Goal: Task Accomplishment & Management: Complete application form

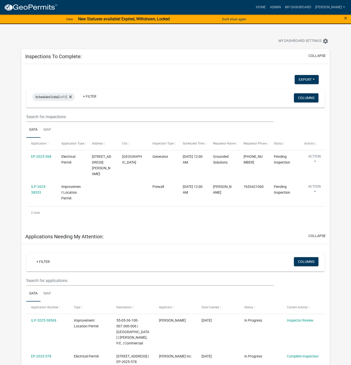
select select "1: 25"
click at [199, 211] on div "2 total" at bounding box center [175, 212] width 299 height 13
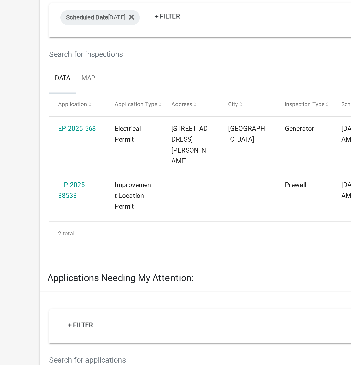
click at [47, 158] on link "EP-2025-568" at bounding box center [41, 156] width 20 height 4
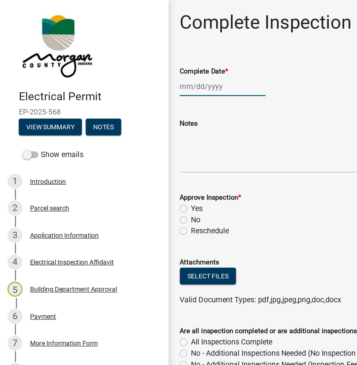
click at [111, 47] on div at bounding box center [119, 46] width 46 height 10
select select "8"
select select "2025"
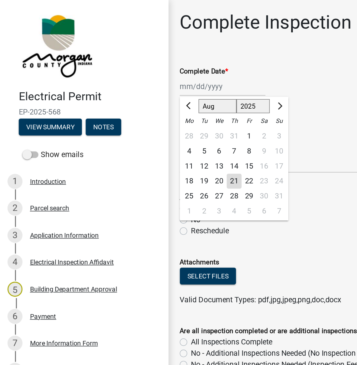
click at [124, 98] on div "21" at bounding box center [125, 97] width 8 height 8
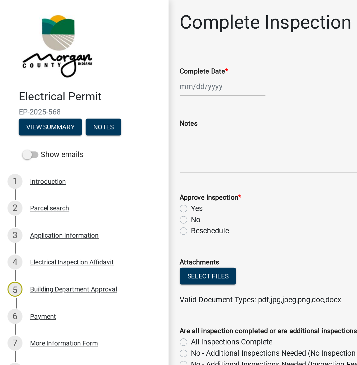
type input "[DATE]"
click at [102, 111] on label "Yes" at bounding box center [105, 112] width 6 height 6
click at [102, 111] on input "Yes" at bounding box center [103, 110] width 3 height 3
radio input "true"
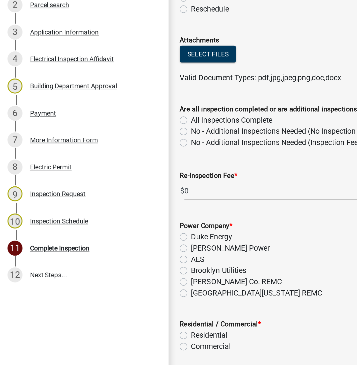
click at [102, 176] on label "No - Additional Inspections Needed (No Inspection Fee)" at bounding box center [150, 179] width 97 height 6
click at [102, 176] on input "No - Additional Inspections Needed (No Inspection Fee)" at bounding box center [103, 177] width 3 height 3
radio input "true"
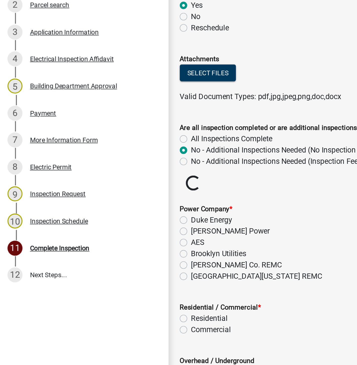
scroll to position [0, 0]
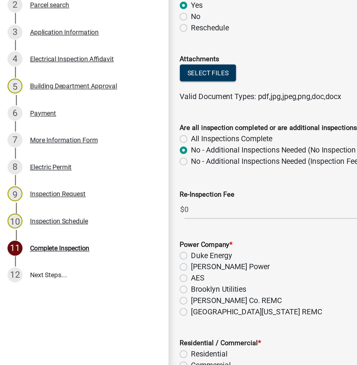
click at [102, 181] on label "All Inspections Complete" at bounding box center [124, 183] width 44 height 6
click at [102, 181] on input "All Inspections Complete" at bounding box center [103, 181] width 3 height 3
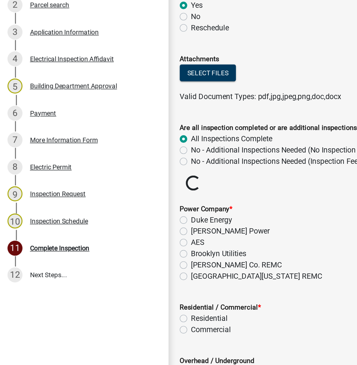
radio input "true"
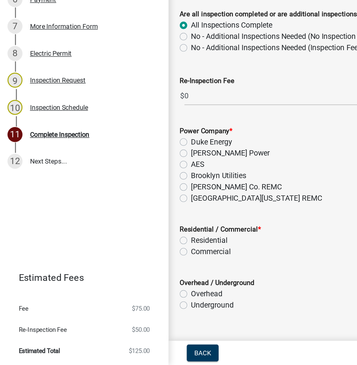
click at [102, 276] on label "[GEOGRAPHIC_DATA][US_STATE] REMC" at bounding box center [137, 275] width 70 height 6
click at [102, 276] on input "[GEOGRAPHIC_DATA][US_STATE] REMC" at bounding box center [103, 273] width 3 height 3
radio input "true"
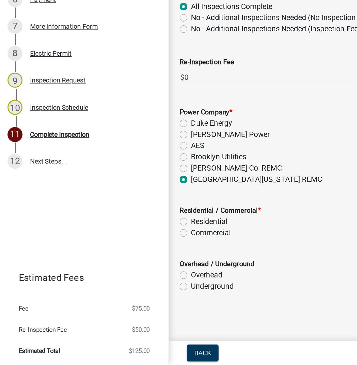
click at [102, 288] on label "Residential" at bounding box center [112, 288] width 20 height 6
click at [102, 288] on input "Residential" at bounding box center [103, 286] width 3 height 3
radio input "true"
click at [102, 324] on label "Underground" at bounding box center [113, 323] width 23 height 6
click at [102, 323] on input "Underground" at bounding box center [103, 321] width 3 height 3
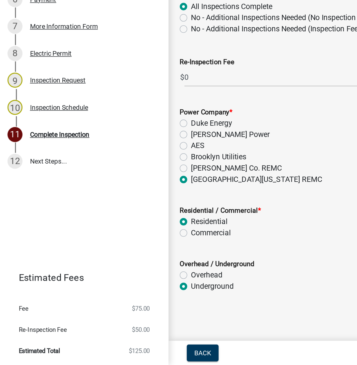
radio input "true"
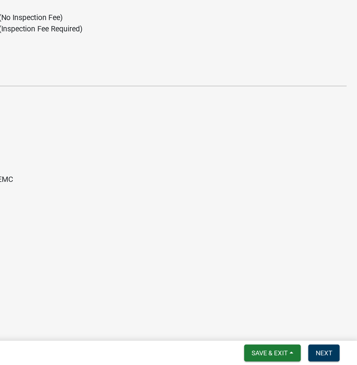
scroll to position [0, 0]
click at [342, 357] on span "Next" at bounding box center [339, 358] width 9 height 4
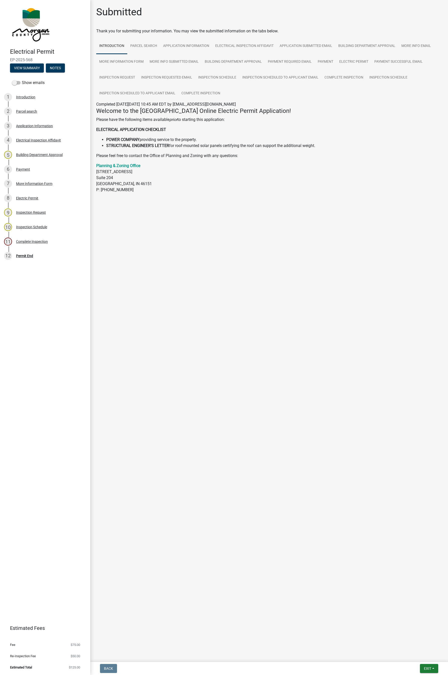
click at [351, 364] on main "Submitted Thank you for submitting your information. You may view the submitted…" at bounding box center [269, 330] width 358 height 660
click at [351, 364] on button "Exit" at bounding box center [429, 668] width 18 height 9
click at [351, 364] on button "Save & Exit" at bounding box center [418, 655] width 40 height 12
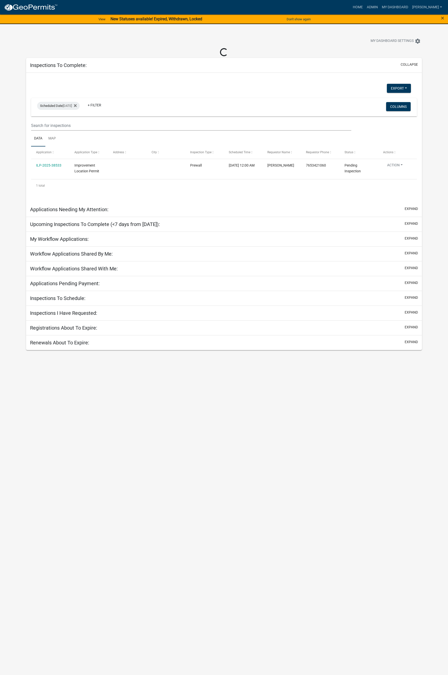
click at [54, 166] on link "ILP-2025-38533" at bounding box center [48, 165] width 25 height 4
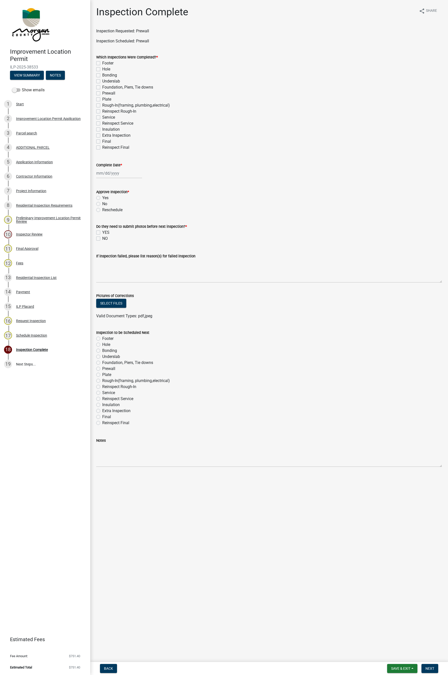
click at [102, 99] on label "Plate" at bounding box center [106, 99] width 9 height 6
click at [102, 99] on input "Plate" at bounding box center [103, 97] width 3 height 3
checkbox input "true"
checkbox input "false"
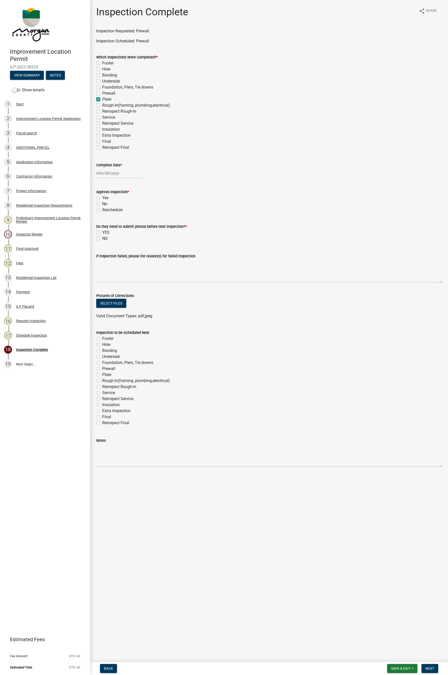
checkbox input "false"
checkbox input "true"
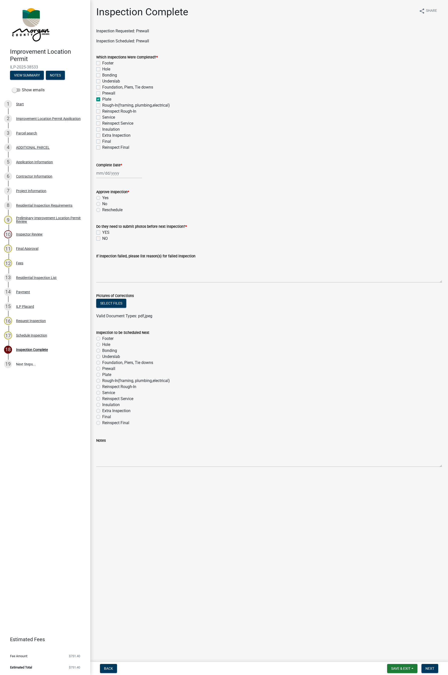
checkbox input "false"
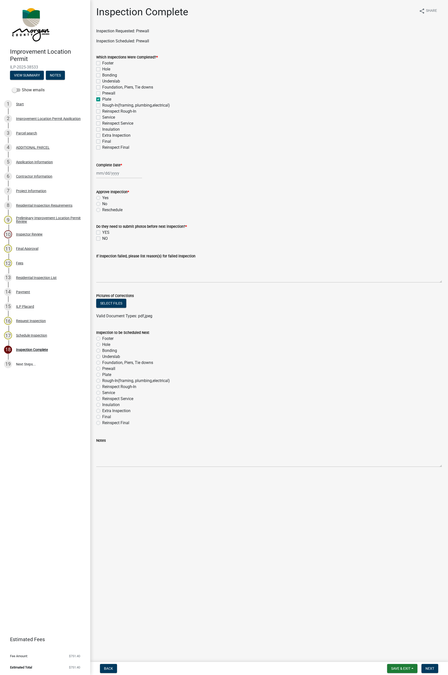
checkbox input "false"
click at [102, 87] on label "Foundation, Piers, Tie downs" at bounding box center [127, 87] width 51 height 6
click at [102, 87] on input "Foundation, Piers, Tie downs" at bounding box center [103, 85] width 3 height 3
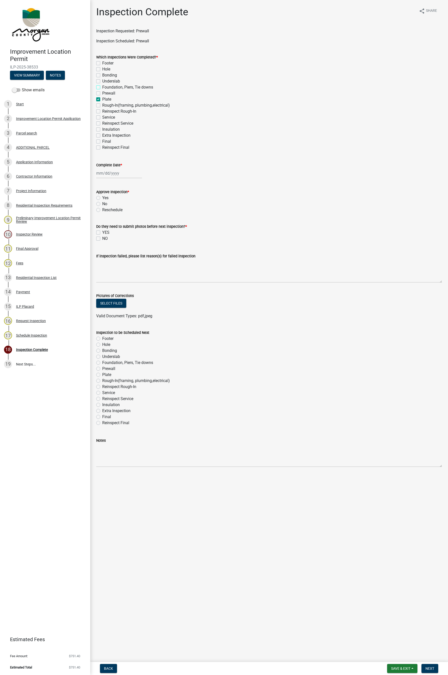
checkbox input "true"
checkbox input "false"
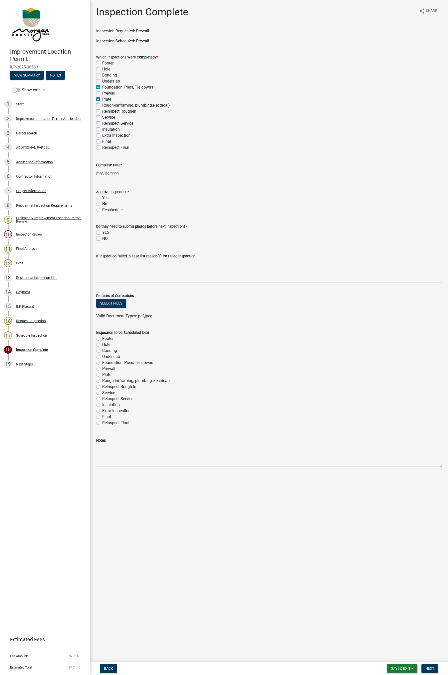
checkbox input "true"
checkbox input "false"
checkbox input "true"
checkbox input "false"
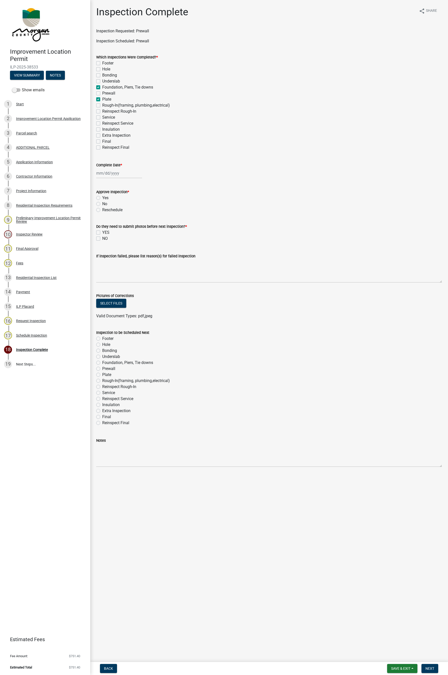
checkbox input "false"
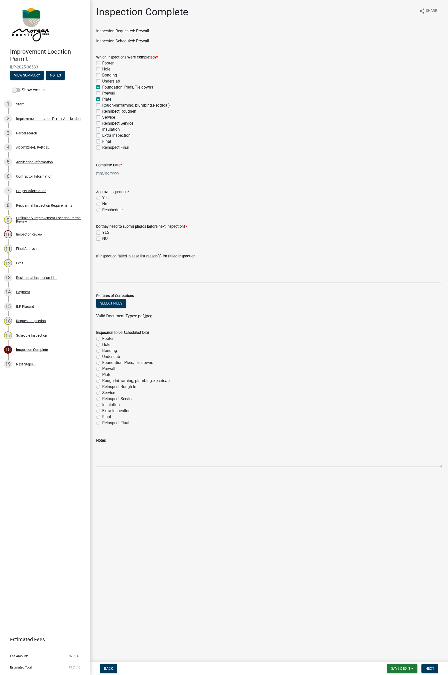
checkbox input "false"
click at [102, 87] on label "Foundation, Piers, Tie downs" at bounding box center [127, 87] width 51 height 6
click at [102, 87] on input "Foundation, Piers, Tie downs" at bounding box center [103, 85] width 3 height 3
checkbox input "false"
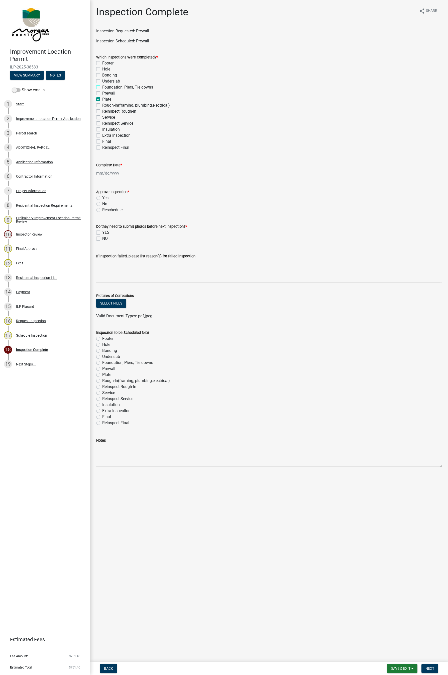
checkbox input "false"
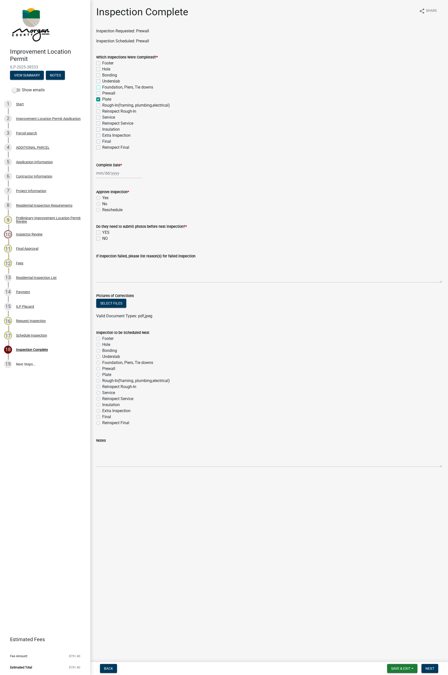
checkbox input "true"
checkbox input "false"
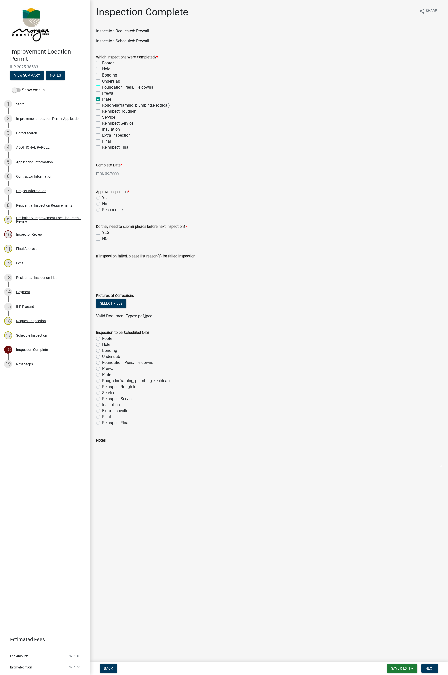
checkbox input "false"
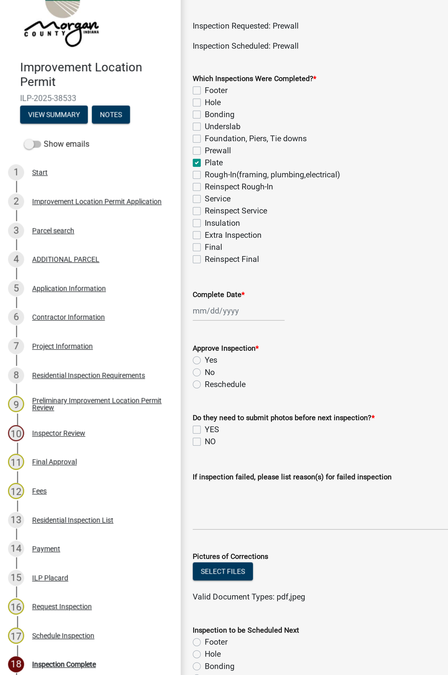
click at [102, 99] on label "Plate" at bounding box center [106, 99] width 9 height 6
click at [102, 99] on input "Plate" at bounding box center [103, 97] width 3 height 3
checkbox input "false"
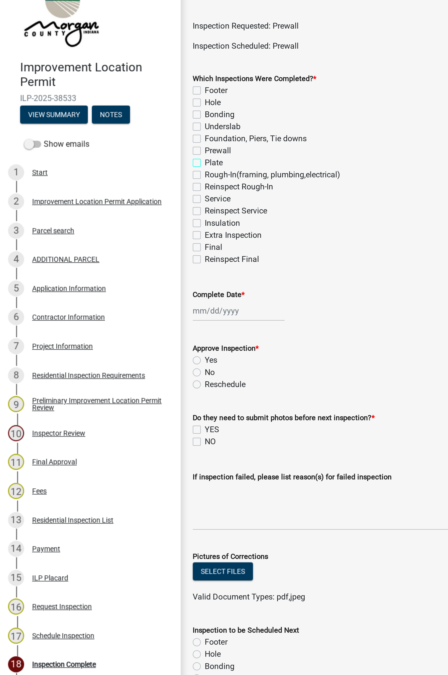
checkbox input "false"
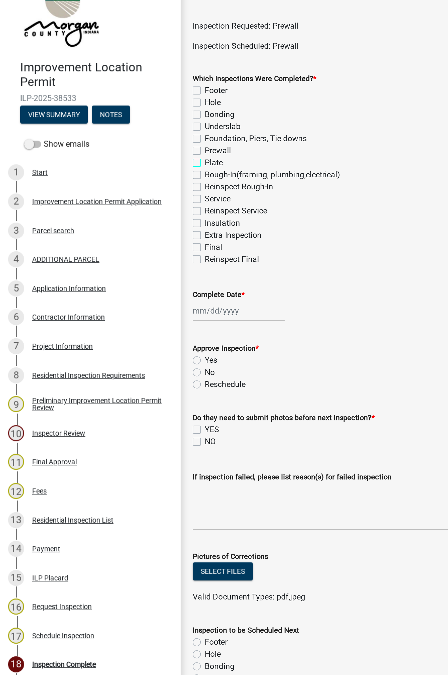
checkbox input "false"
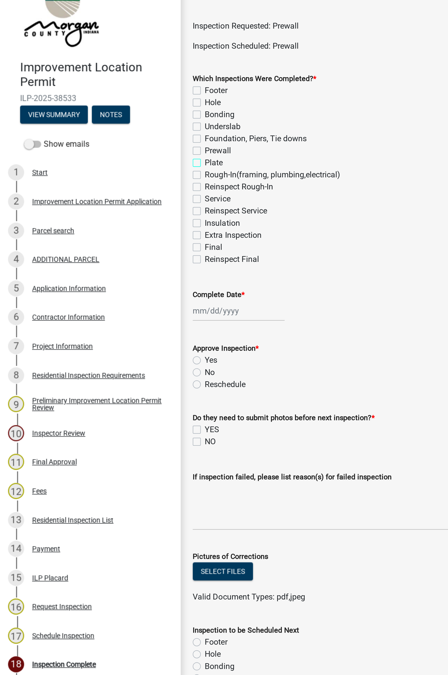
checkbox input "false"
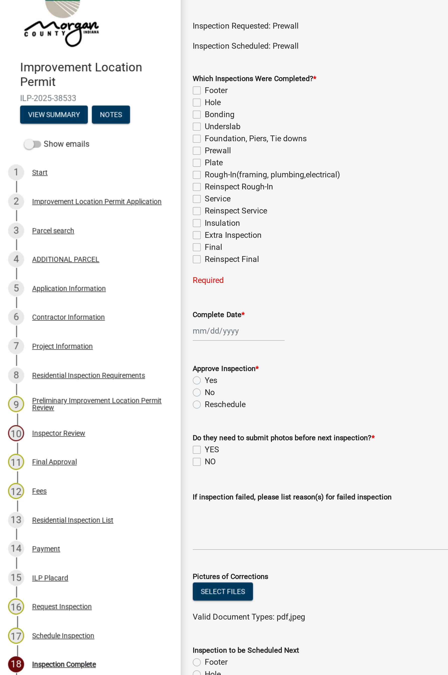
click at [102, 93] on label "Prewall" at bounding box center [108, 93] width 13 height 6
click at [102, 93] on input "Prewall" at bounding box center [103, 91] width 3 height 3
checkbox input "true"
checkbox input "false"
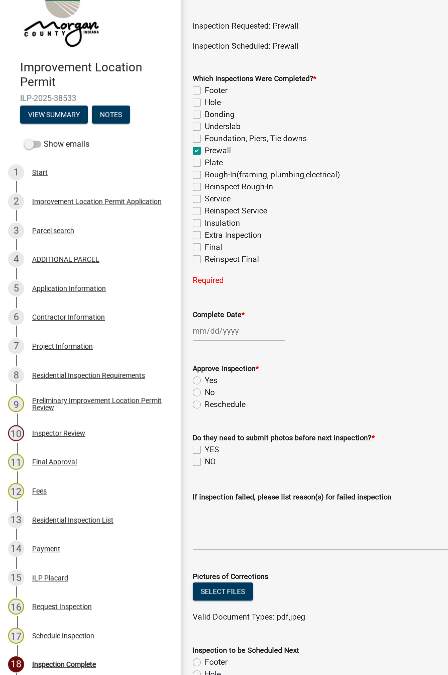
checkbox input "false"
checkbox input "true"
checkbox input "false"
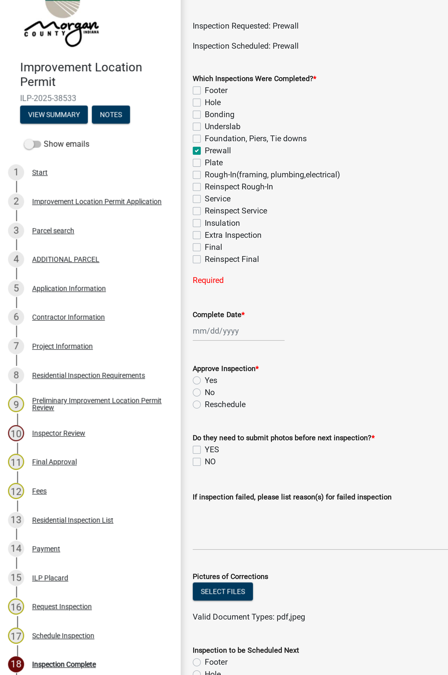
checkbox input "false"
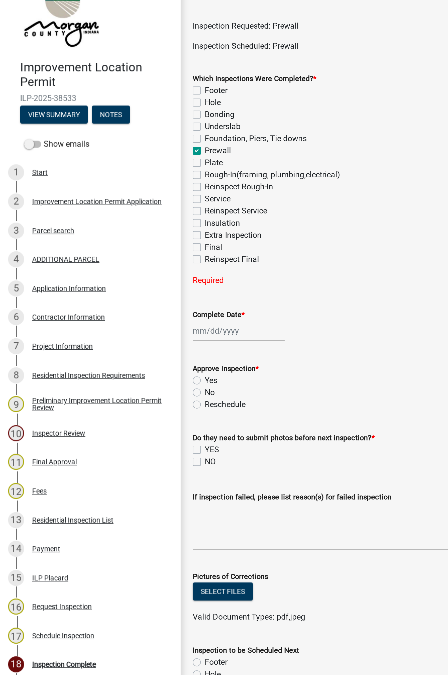
checkbox input "false"
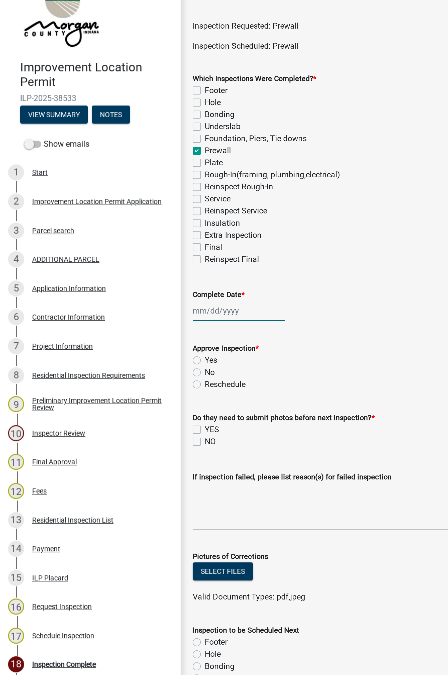
click at [105, 172] on div at bounding box center [119, 173] width 46 height 10
select select "8"
select select "2025"
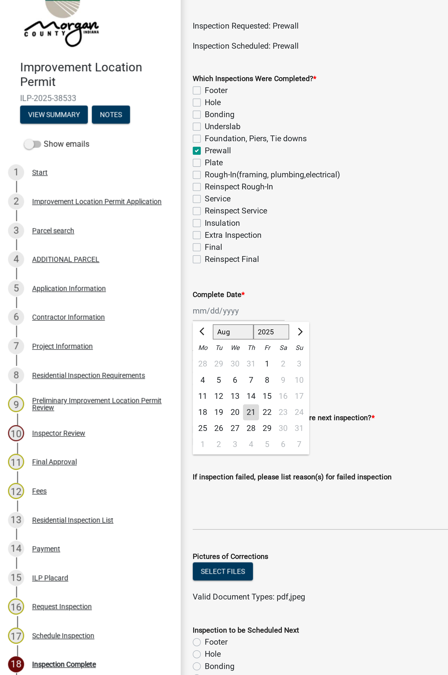
click at [127, 225] on div "21" at bounding box center [125, 224] width 8 height 8
type input "[DATE]"
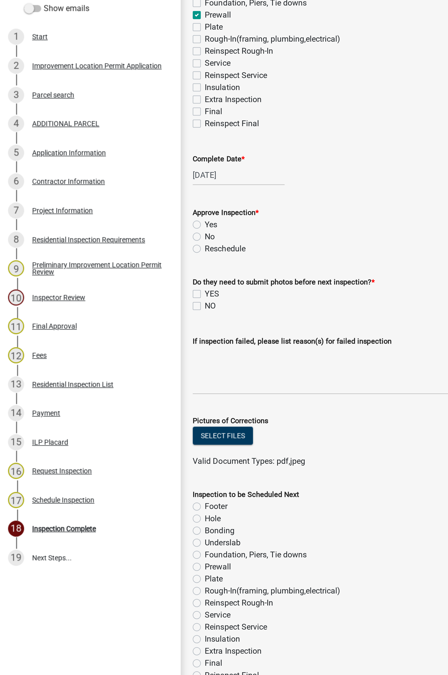
click at [102, 198] on label "Yes" at bounding box center [105, 198] width 6 height 6
click at [102, 198] on input "Yes" at bounding box center [103, 196] width 3 height 3
radio input "true"
click at [102, 238] on label "NO" at bounding box center [105, 238] width 6 height 6
click at [102, 238] on input "NO" at bounding box center [103, 236] width 3 height 3
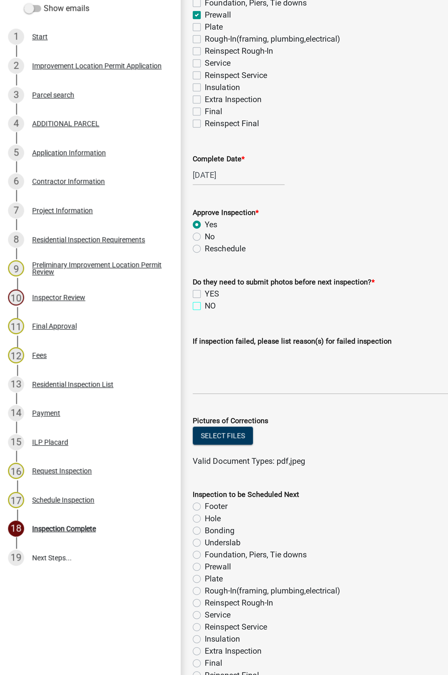
checkbox input "true"
checkbox input "false"
checkbox input "true"
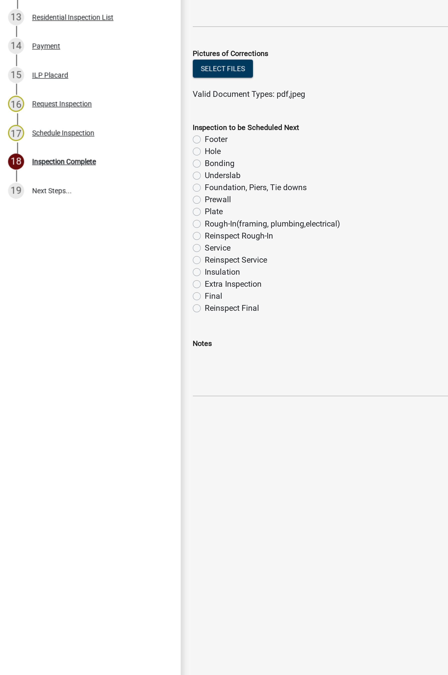
click at [106, 361] on label "Foundation, Piers, Tie downs" at bounding box center [127, 362] width 51 height 6
click at [106, 361] on input "Foundation, Piers, Tie downs" at bounding box center [103, 360] width 3 height 3
radio input "true"
click at [104, 361] on label "Foundation, Piers, Tie downs" at bounding box center [127, 362] width 51 height 6
click at [104, 361] on input "Foundation, Piers, Tie downs" at bounding box center [103, 360] width 3 height 3
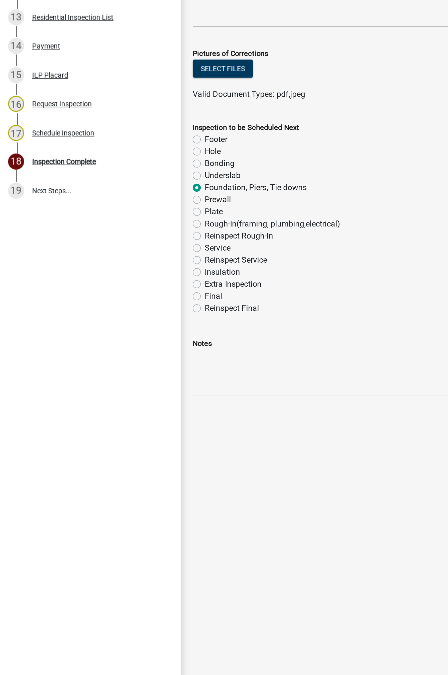
click at [102, 356] on label "Underslab" at bounding box center [111, 356] width 18 height 6
click at [102, 356] on input "Underslab" at bounding box center [103, 354] width 3 height 3
radio input "true"
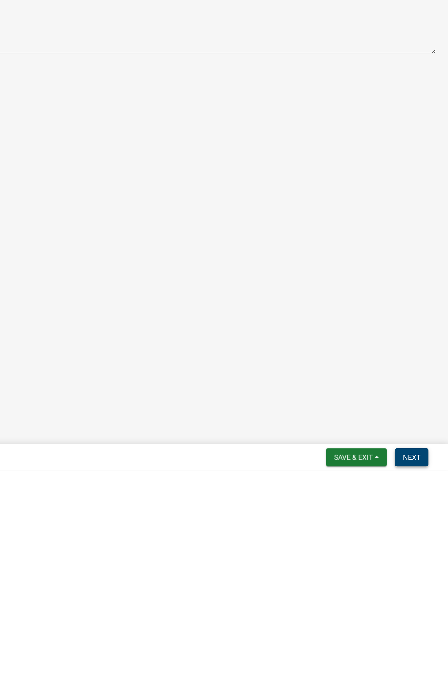
click at [351, 364] on span "Next" at bounding box center [430, 668] width 9 height 4
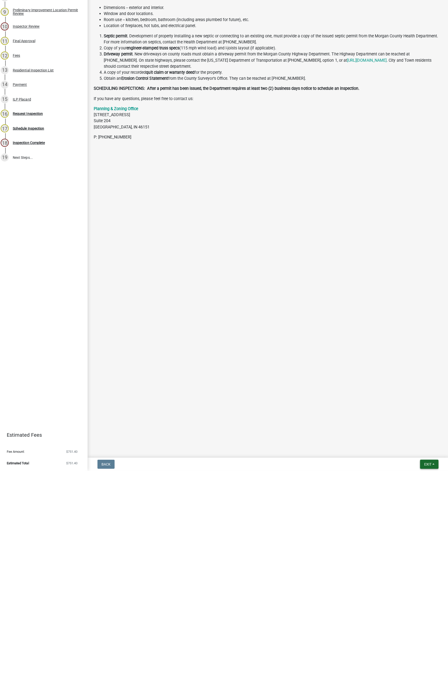
click at [351, 364] on span "Exit" at bounding box center [427, 668] width 7 height 4
click at [351, 364] on button "Save & Exit" at bounding box center [418, 655] width 40 height 12
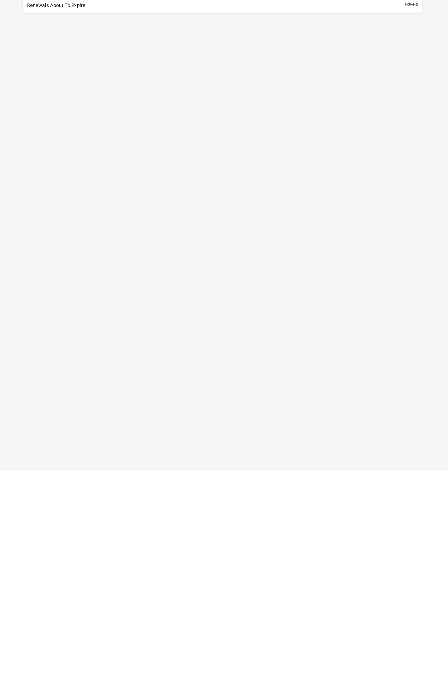
select select "1: 25"
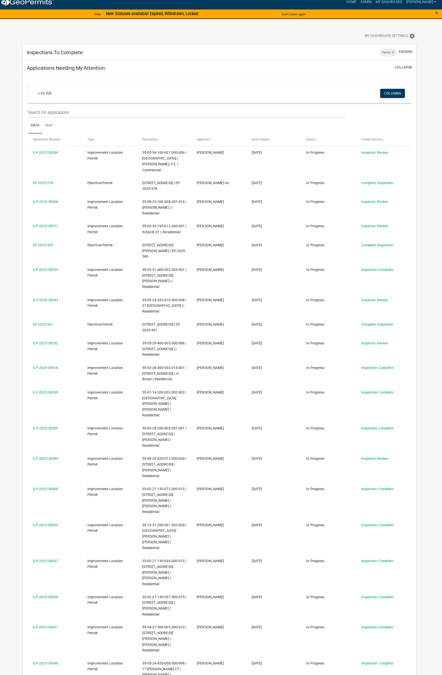
click at [272, 94] on div "+ Filter" at bounding box center [158, 98] width 251 height 10
click at [239, 203] on datatable-body-cell "[PERSON_NAME]" at bounding box center [221, 211] width 54 height 24
